Goal: Book appointment/travel/reservation

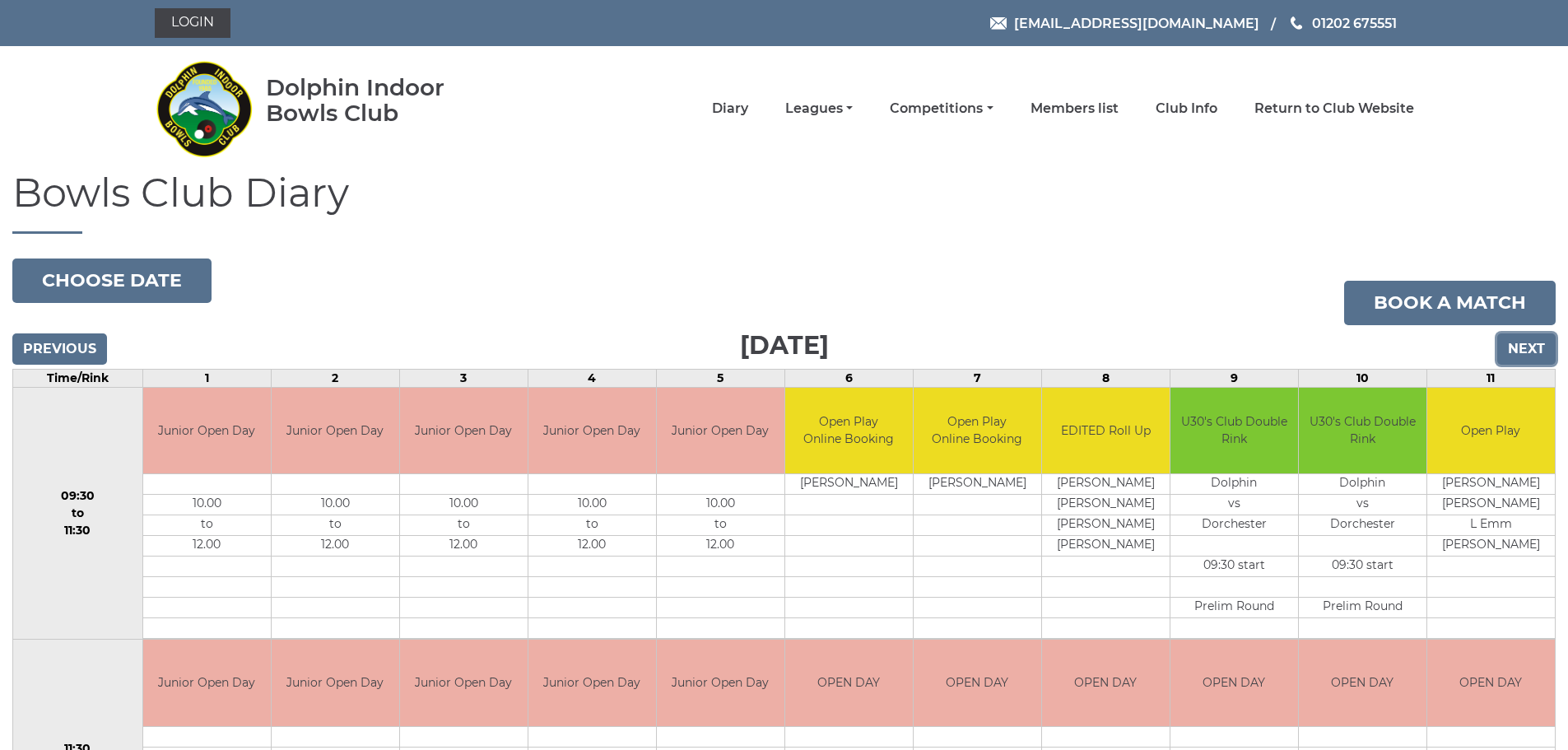
click at [1532, 355] on input "Next" at bounding box center [1526, 349] width 58 height 31
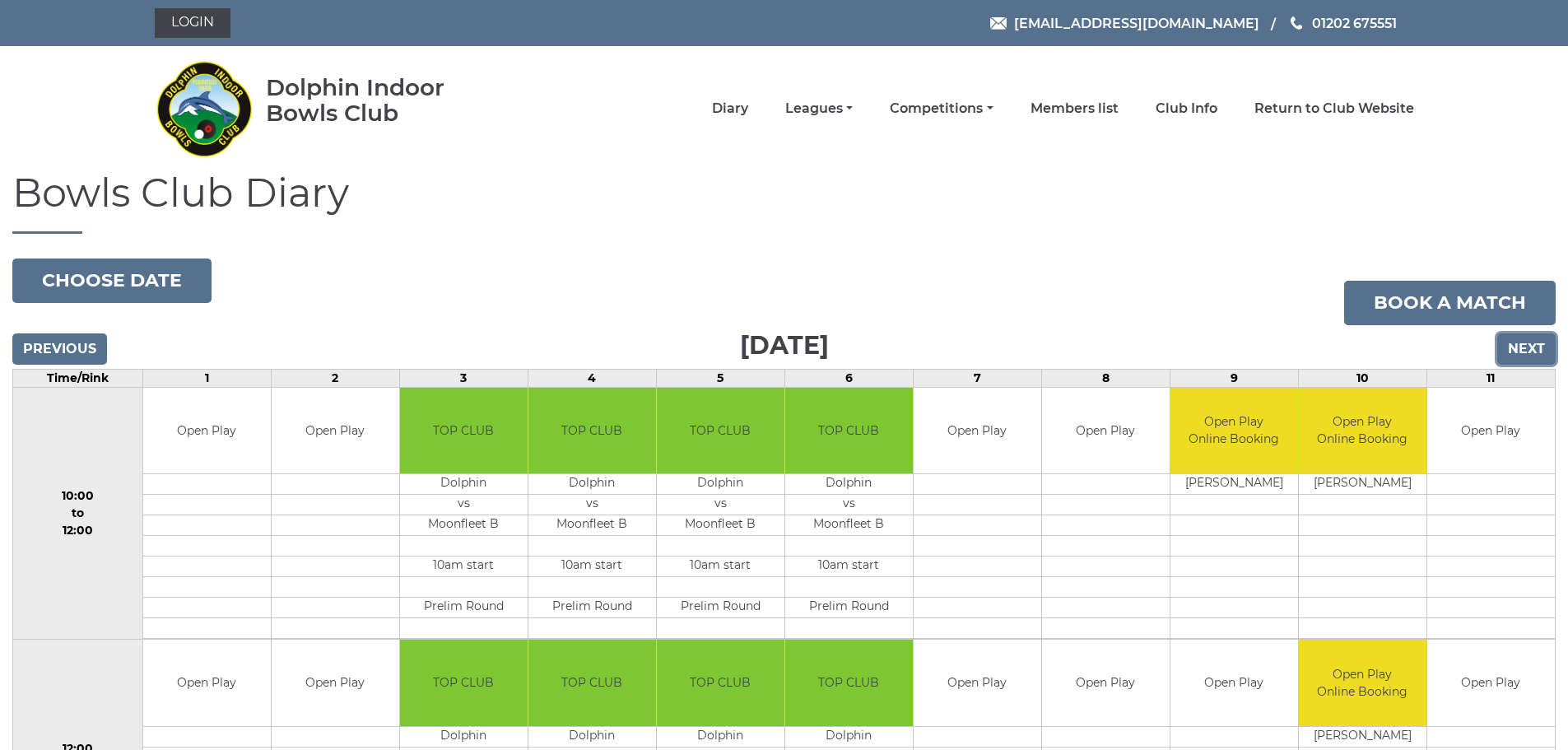
click at [1532, 355] on input "Next" at bounding box center [1526, 349] width 58 height 31
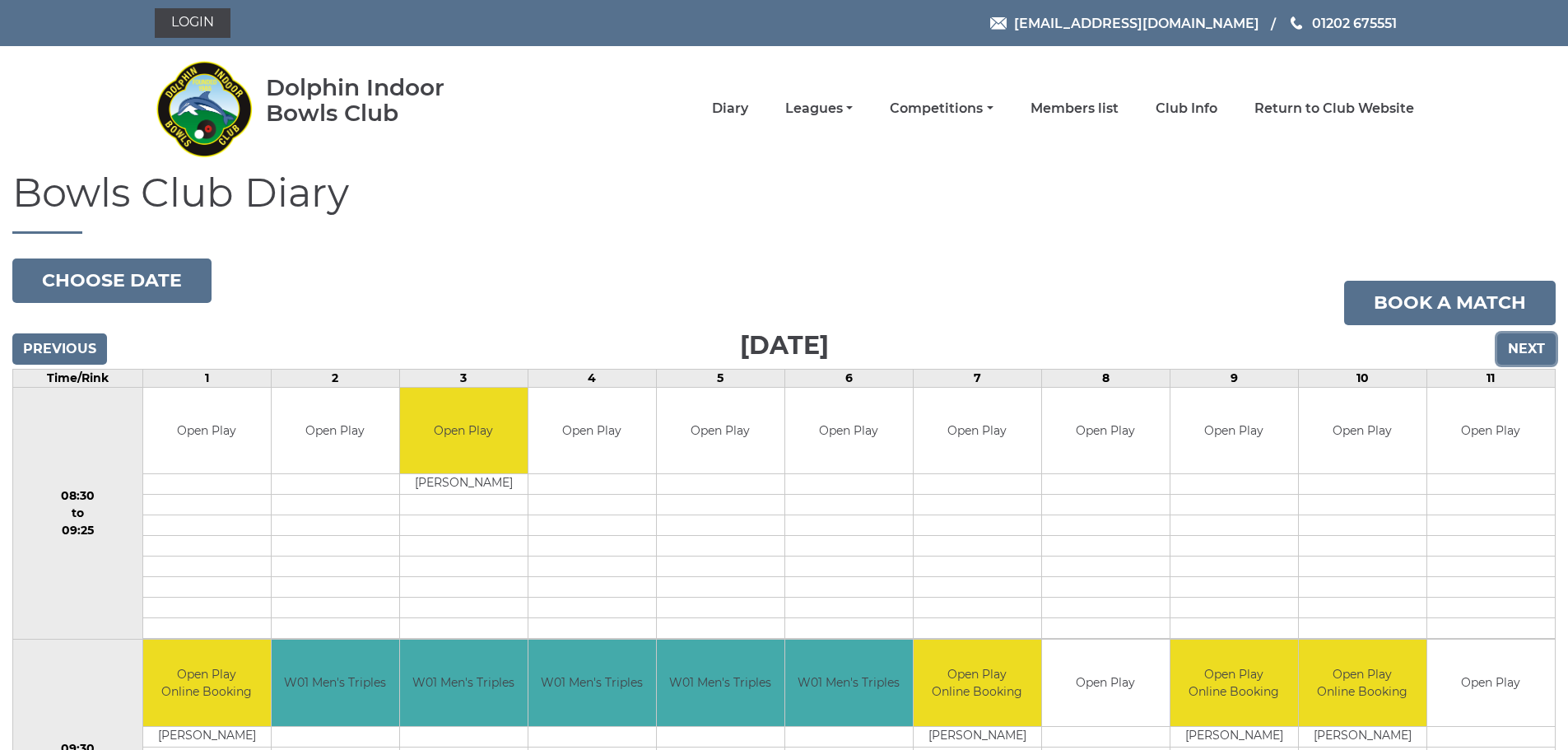
click at [1532, 355] on input "Next" at bounding box center [1526, 349] width 58 height 31
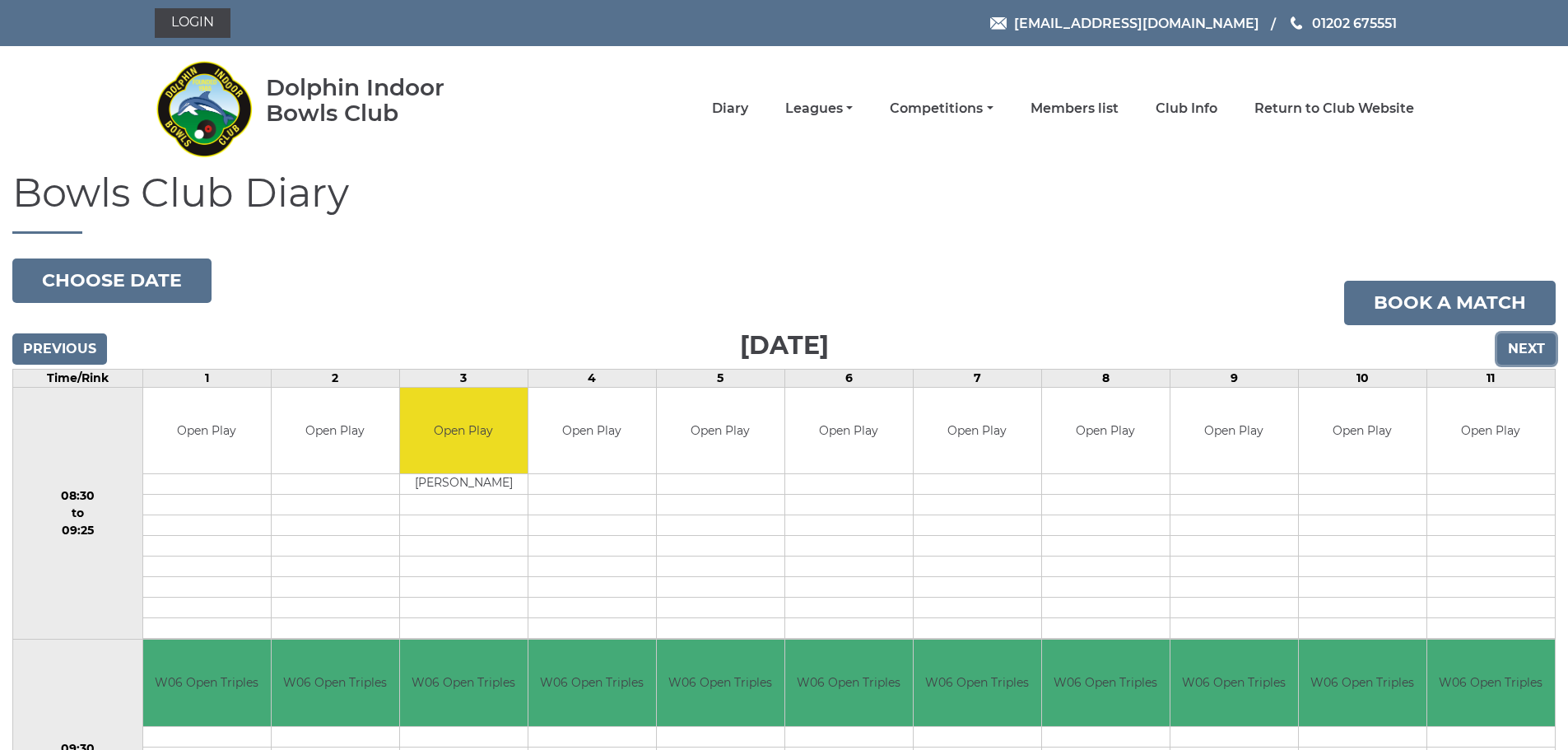
click at [1532, 355] on input "Next" at bounding box center [1526, 349] width 58 height 31
